Goal: Task Accomplishment & Management: Manage account settings

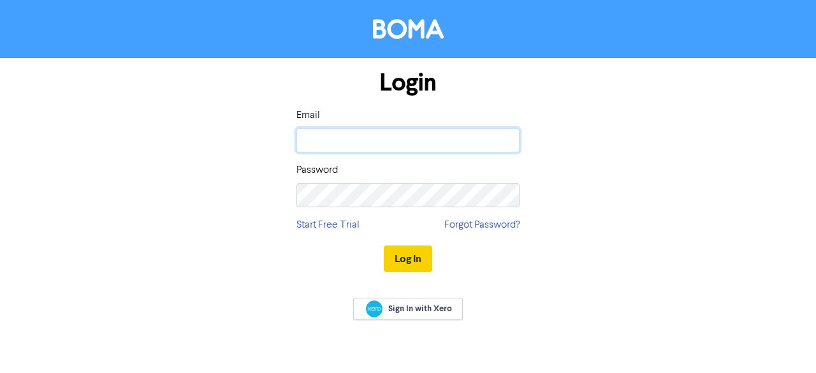
type input "[PERSON_NAME][EMAIL_ADDRESS][DOMAIN_NAME]"
click at [419, 266] on button "Log In" at bounding box center [408, 258] width 48 height 27
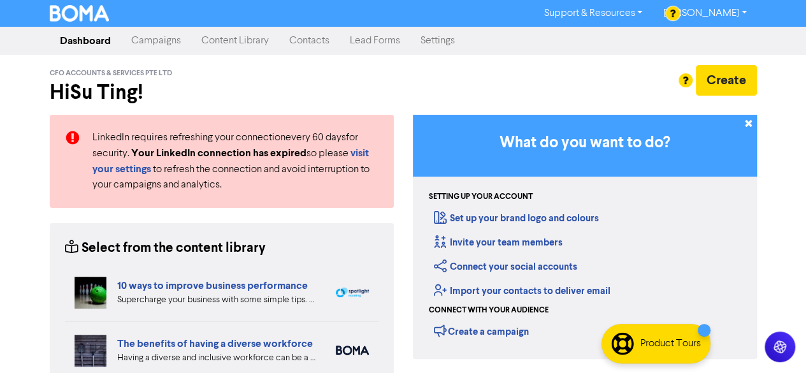
click at [154, 43] on link "Campaigns" at bounding box center [156, 40] width 70 height 25
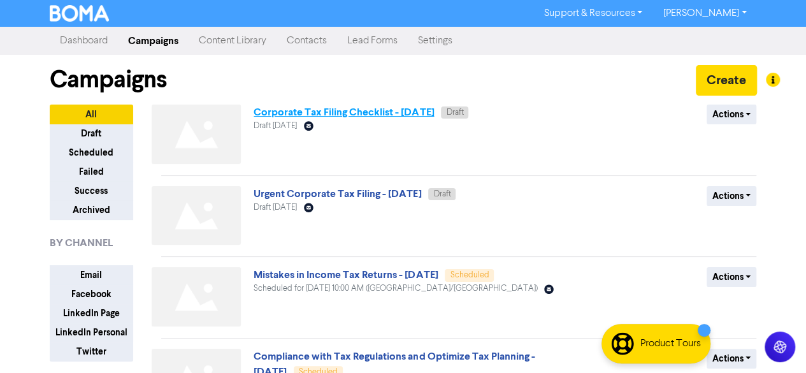
click at [361, 116] on link "Corporate Tax Filing Checklist - [DATE]" at bounding box center [344, 112] width 180 height 13
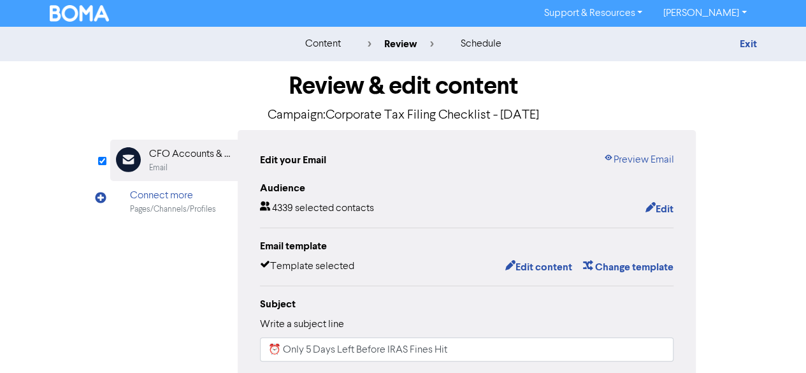
scroll to position [64, 0]
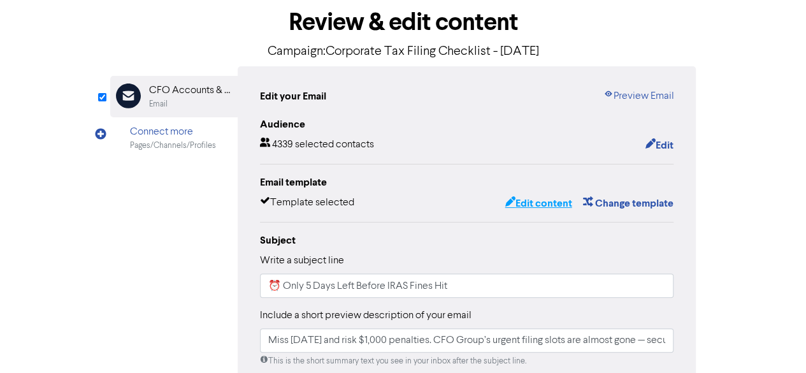
click at [542, 201] on button "Edit content" at bounding box center [538, 203] width 68 height 17
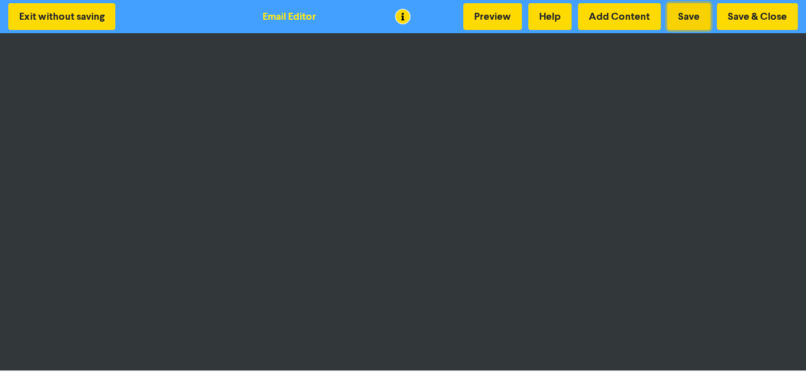
click at [696, 23] on button "Save" at bounding box center [688, 16] width 43 height 27
click at [74, 16] on button "Exit without saving" at bounding box center [61, 16] width 107 height 27
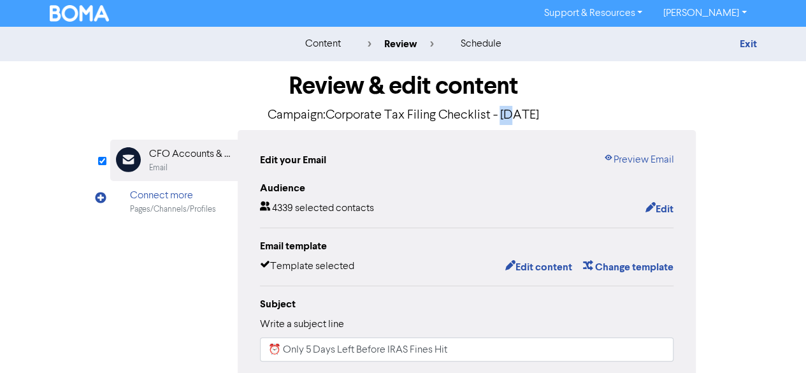
drag, startPoint x: 468, startPoint y: 115, endPoint x: 481, endPoint y: 115, distance: 12.7
click at [481, 115] on p "Campaign: Corporate Tax Filing Checklist - [DATE]" at bounding box center [403, 115] width 586 height 19
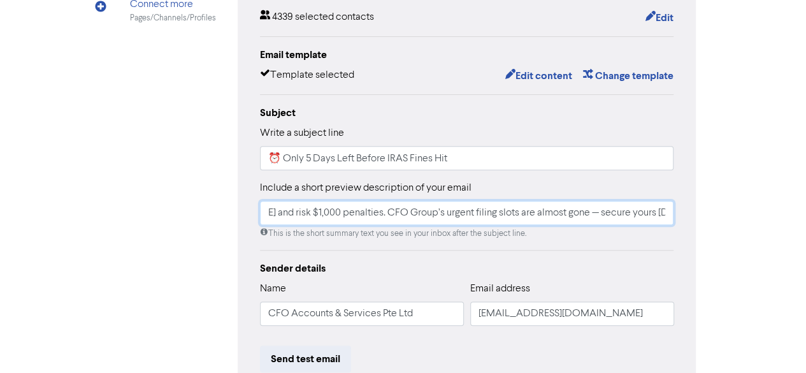
scroll to position [0, 67]
drag, startPoint x: 289, startPoint y: 211, endPoint x: 670, endPoint y: 208, distance: 381.7
click at [670, 208] on input "Miss [DATE] and risk $1,000 penalties. CFO Group’s urgent filing slots are almo…" at bounding box center [467, 213] width 414 height 24
click at [646, 212] on input "Miss [DATE] and risk $1,000 penalties. CFO Group’s urgent filing slots are almo…" at bounding box center [467, 213] width 414 height 24
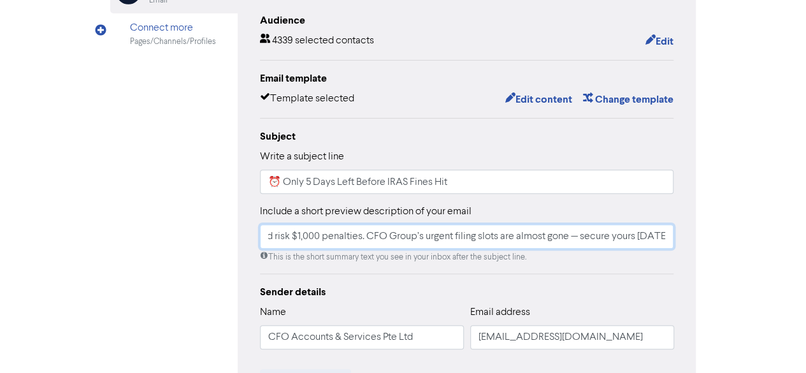
scroll to position [0, 0]
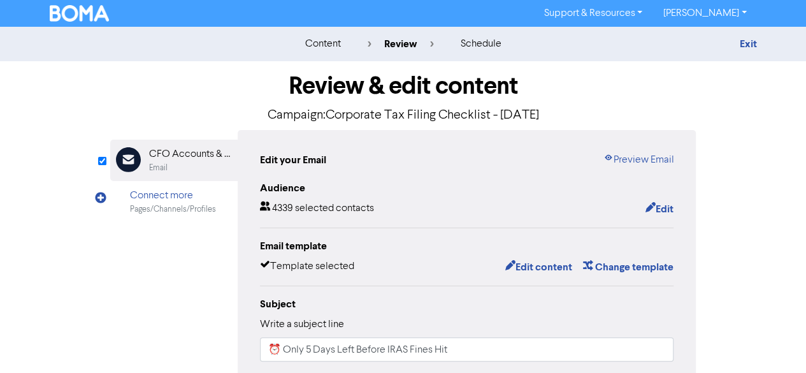
click at [734, 48] on div "Exit" at bounding box center [645, 43] width 223 height 15
click at [751, 43] on link "Exit" at bounding box center [747, 44] width 17 height 13
